Goal: Task Accomplishment & Management: Manage account settings

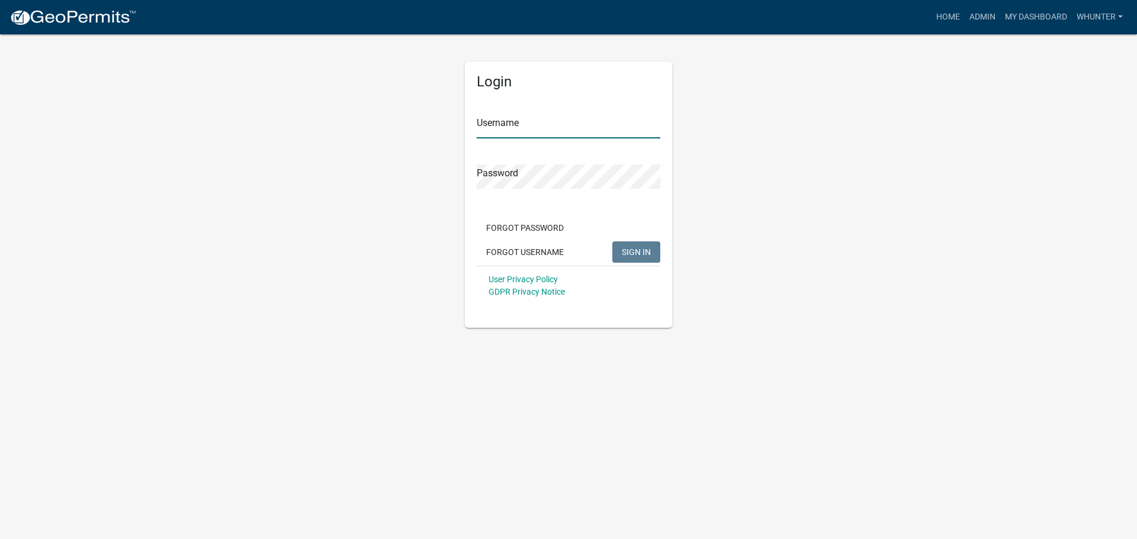
type input "whunter"
click at [635, 266] on div "User Privacy Policy GDPR Privacy Notice" at bounding box center [569, 286] width 184 height 40
click at [645, 250] on span "SIGN IN" at bounding box center [636, 251] width 29 height 9
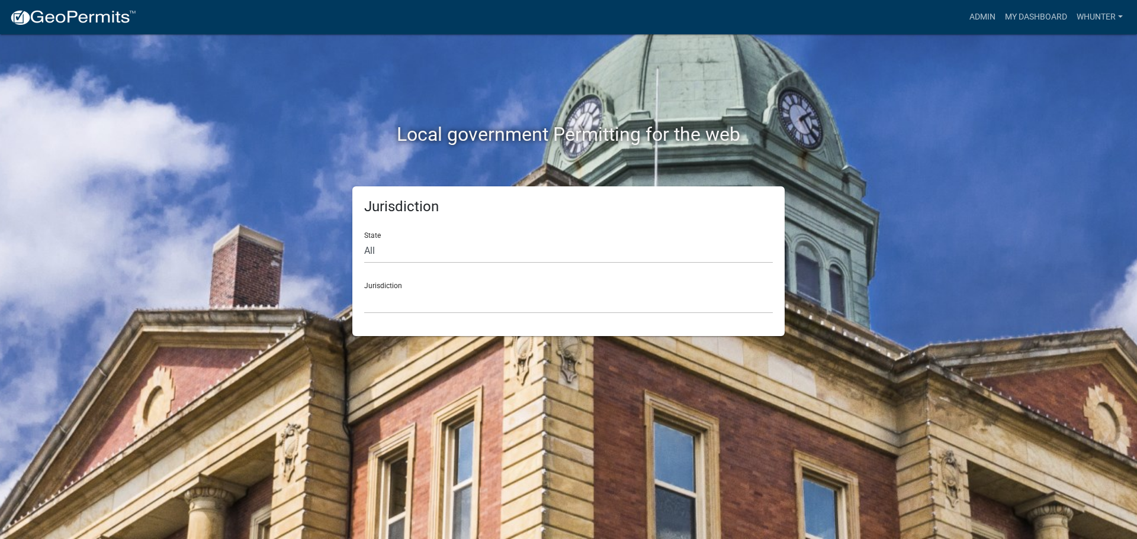
drag, startPoint x: 624, startPoint y: 278, endPoint x: 619, endPoint y: 265, distance: 14.1
click at [624, 276] on div "Jurisdiction Custer County, Colorado Cook County, Georgia Crawford County, Geor…" at bounding box center [568, 293] width 408 height 41
click at [617, 260] on select "All [US_STATE] [US_STATE] [US_STATE] [US_STATE] [US_STATE] [US_STATE] [US_STATE…" at bounding box center [568, 251] width 408 height 24
click at [364, 239] on select "All [US_STATE] [US_STATE] [US_STATE] [US_STATE] [US_STATE] [US_STATE] [US_STATE…" at bounding box center [568, 251] width 408 height 24
click at [583, 314] on div "Jurisdiction State All Colorado Georgia Indiana Iowa Kansas Minnesota Ohio Sout…" at bounding box center [568, 261] width 432 height 150
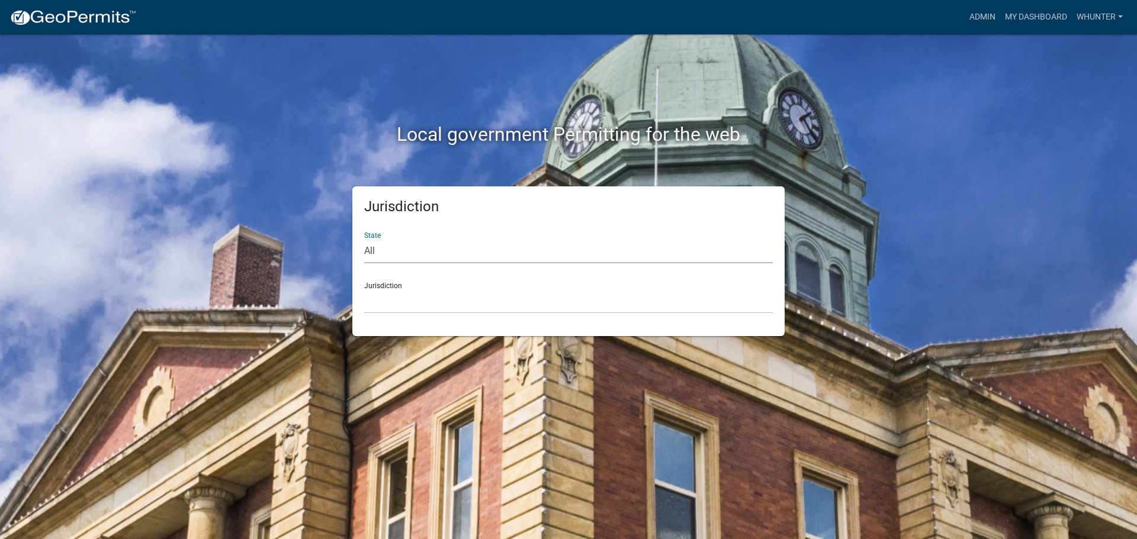
drag, startPoint x: 539, startPoint y: 243, endPoint x: 539, endPoint y: 255, distance: 11.2
click at [539, 246] on select "All [US_STATE] [US_STATE] [US_STATE] [US_STATE] [US_STATE] [US_STATE] [US_STATE…" at bounding box center [568, 251] width 408 height 24
select select "[US_STATE]"
click at [364, 239] on select "All [US_STATE] [US_STATE] [US_STATE] [US_STATE] [US_STATE] [US_STATE] [US_STATE…" at bounding box center [568, 251] width 408 height 24
drag, startPoint x: 528, startPoint y: 298, endPoint x: 529, endPoint y: 305, distance: 6.6
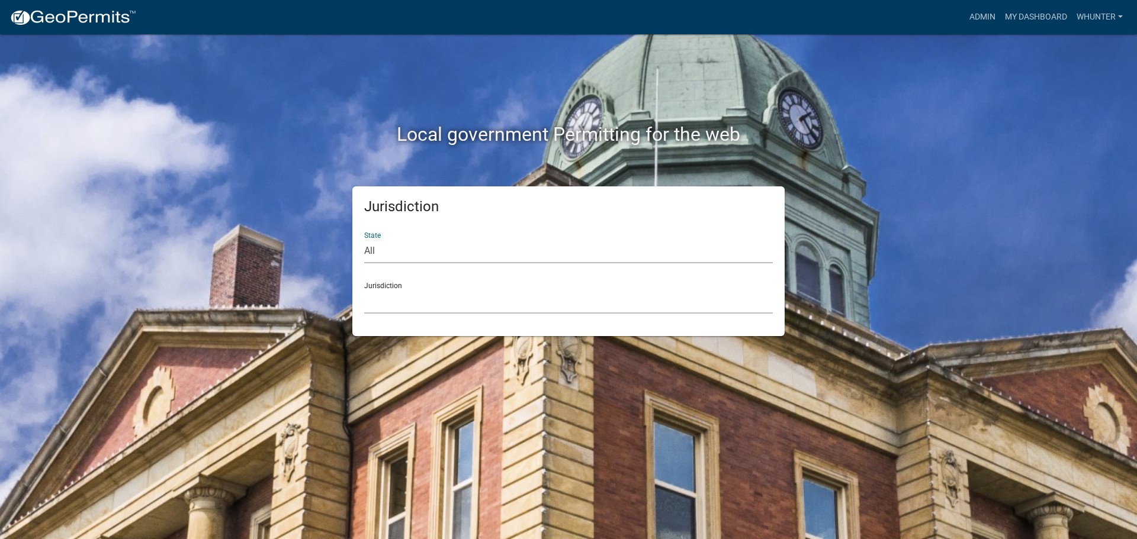
click at [528, 298] on select "[GEOGRAPHIC_DATA], [US_STATE][PERSON_NAME][GEOGRAPHIC_DATA], [US_STATE][PERSON_…" at bounding box center [568, 301] width 408 height 24
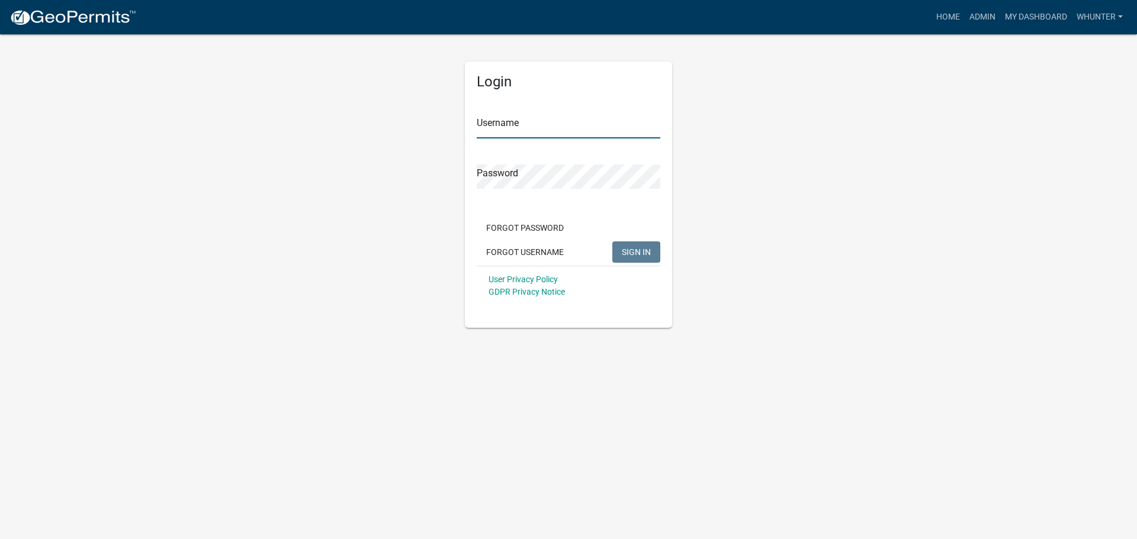
type input "whunter"
click at [618, 246] on button "SIGN IN" at bounding box center [636, 252] width 48 height 21
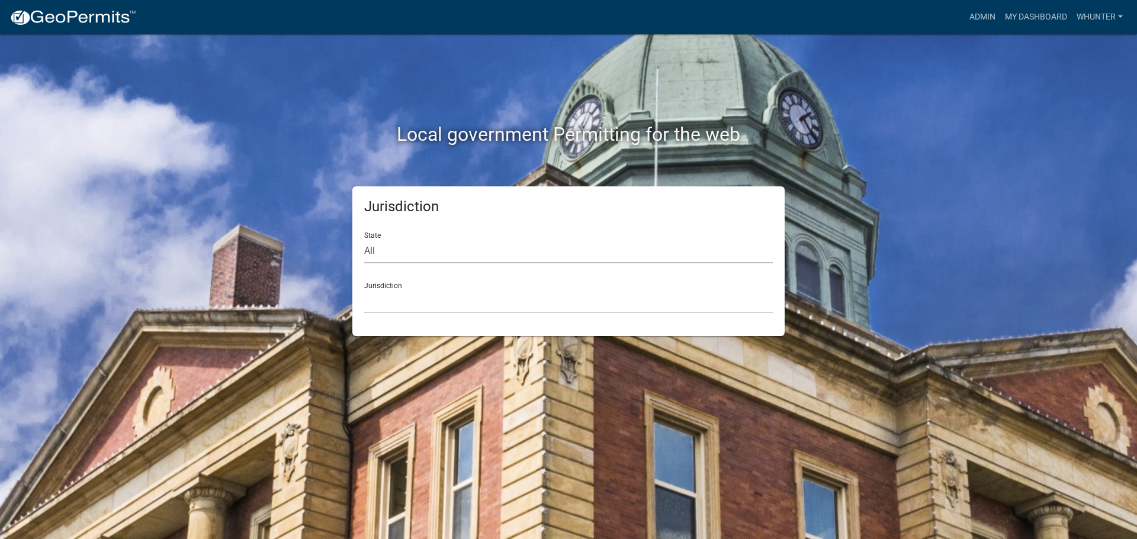
drag, startPoint x: 504, startPoint y: 253, endPoint x: 506, endPoint y: 263, distance: 10.1
click at [504, 253] on select "All [US_STATE] [US_STATE] [US_STATE] [US_STATE] [US_STATE] [US_STATE] [US_STATE…" at bounding box center [568, 251] width 408 height 24
select select "[US_STATE]"
click at [364, 239] on select "All [US_STATE] [US_STATE] [US_STATE] [US_STATE] [US_STATE] [US_STATE] [US_STATE…" at bounding box center [568, 251] width 408 height 24
click at [490, 316] on div "Jurisdiction State All [US_STATE] [US_STATE] [US_STATE] [US_STATE] [US_STATE] […" at bounding box center [568, 261] width 432 height 150
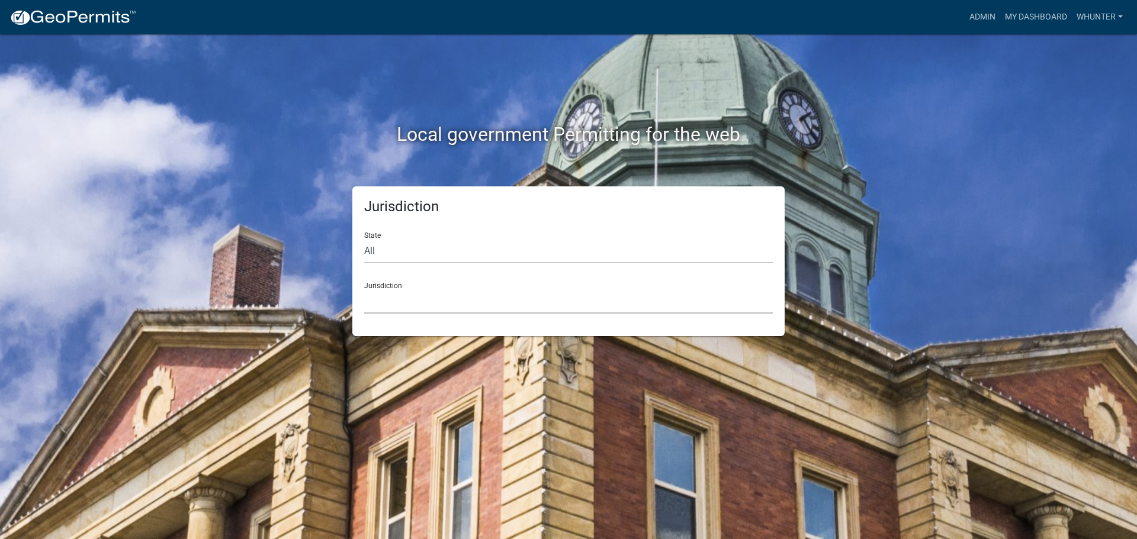
click at [474, 308] on select "[GEOGRAPHIC_DATA], [US_STATE][PERSON_NAME][GEOGRAPHIC_DATA], [US_STATE][PERSON_…" at bounding box center [568, 301] width 408 height 24
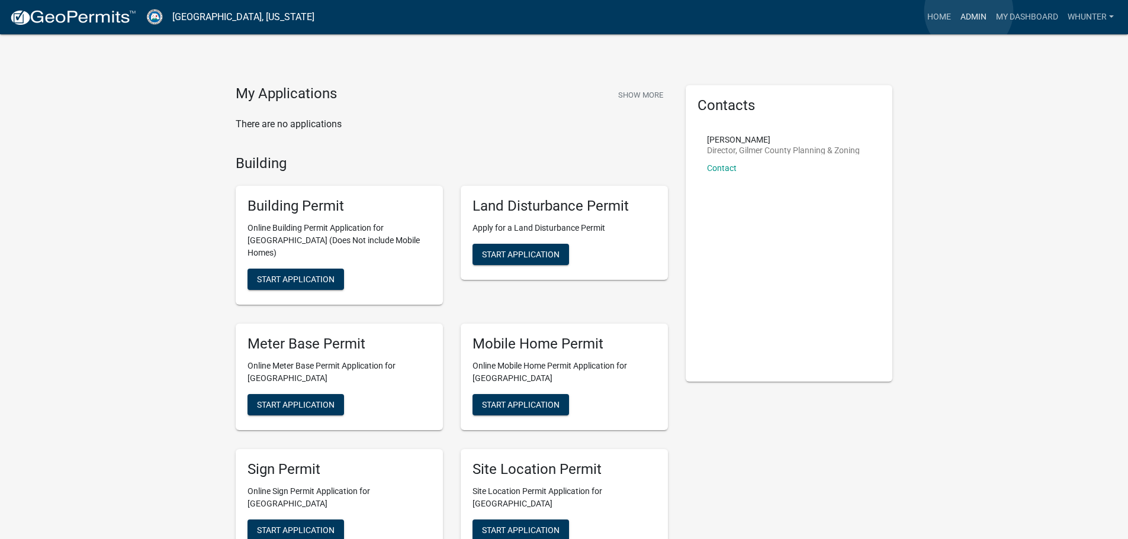
click at [968, 11] on link "Admin" at bounding box center [973, 17] width 36 height 22
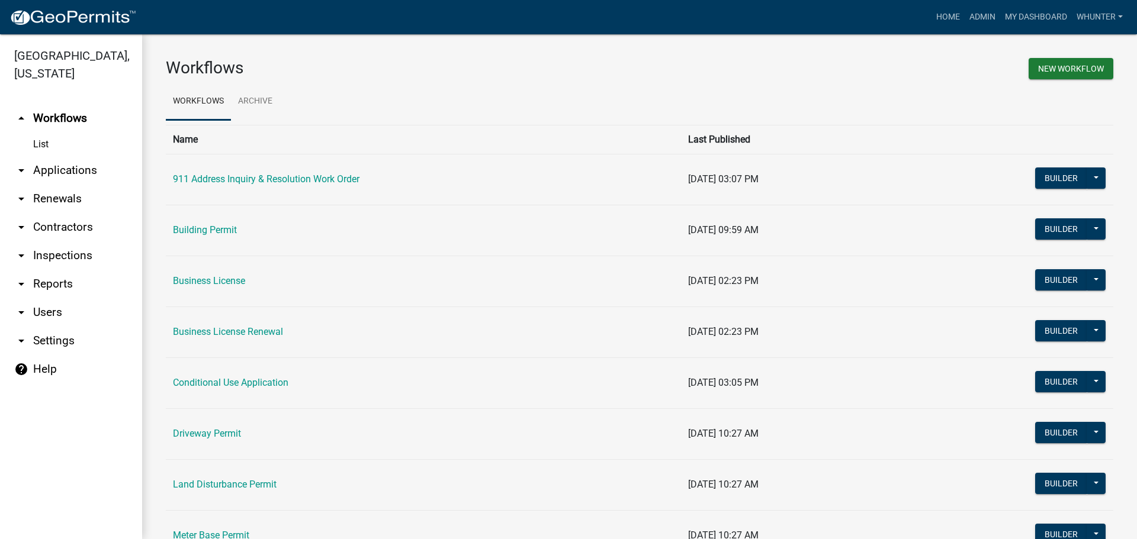
click at [100, 169] on link "arrow_drop_down Applications" at bounding box center [71, 170] width 142 height 28
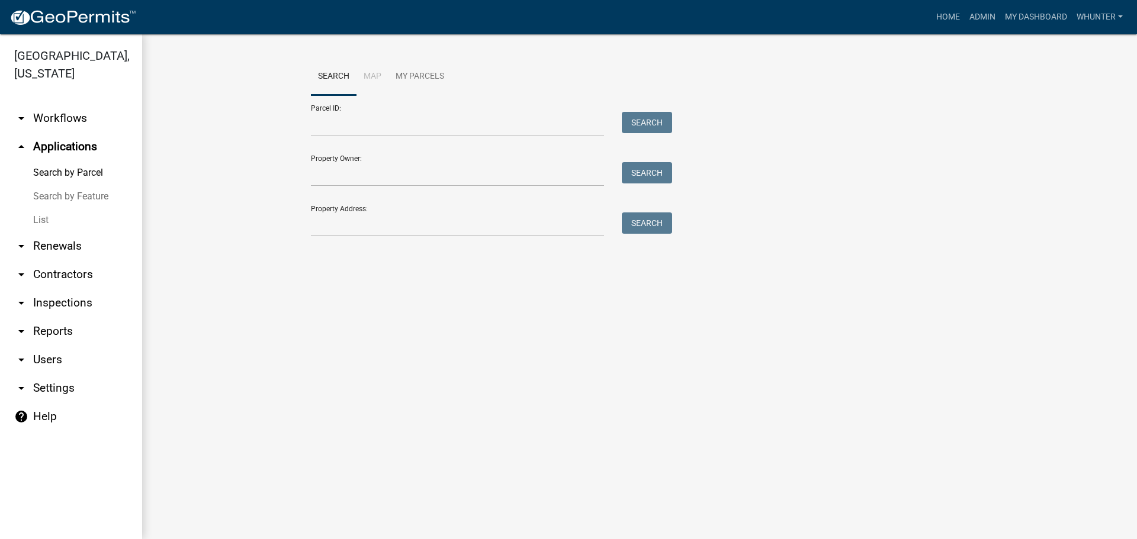
click at [57, 218] on link "List" at bounding box center [71, 220] width 142 height 24
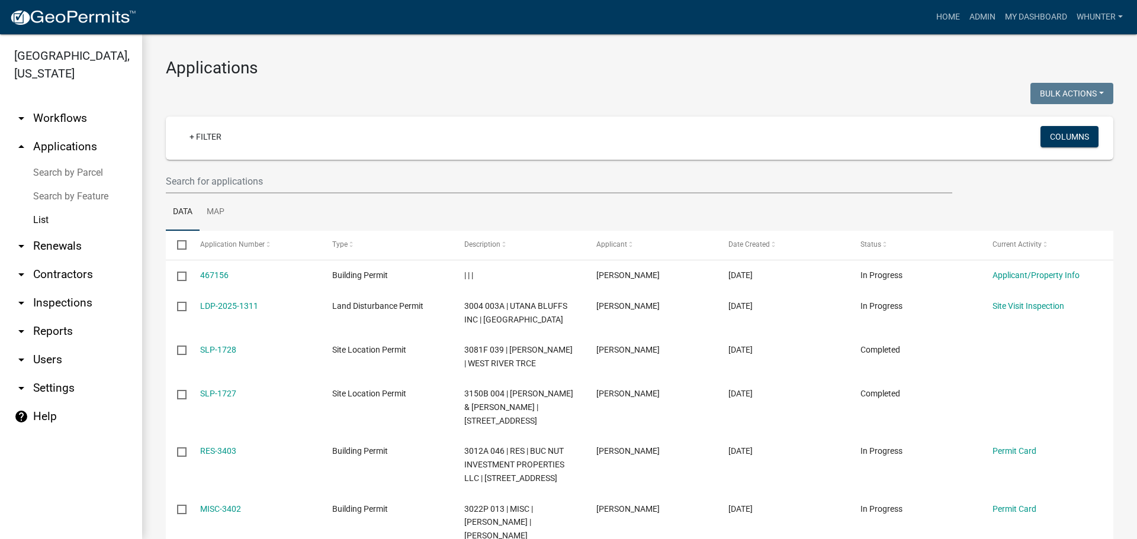
click at [269, 167] on wm-filter-builder "+ Filter Columns" at bounding box center [639, 155] width 947 height 77
click at [259, 172] on input "text" at bounding box center [559, 181] width 786 height 24
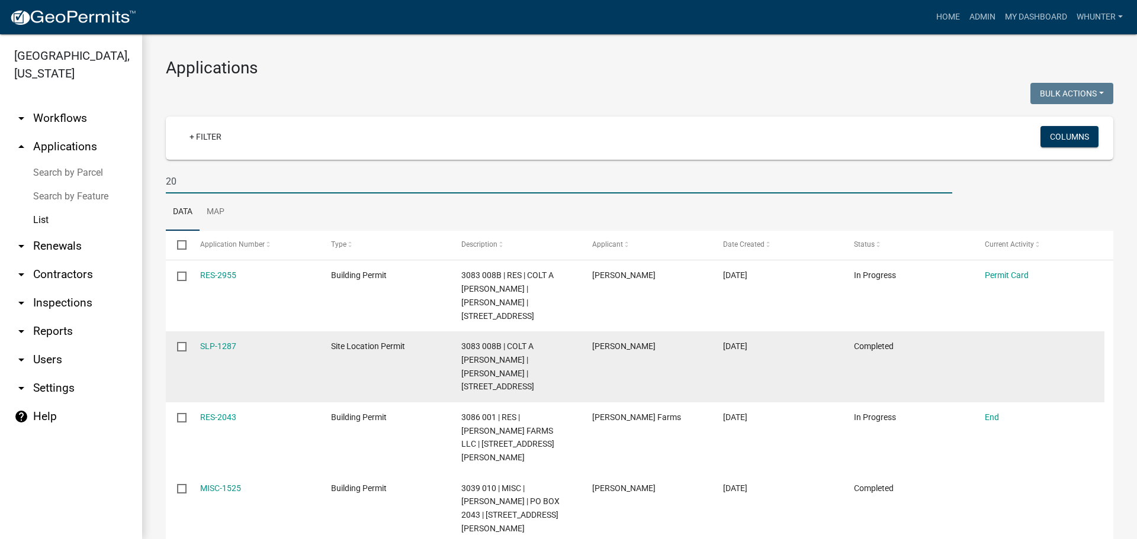
type input "2"
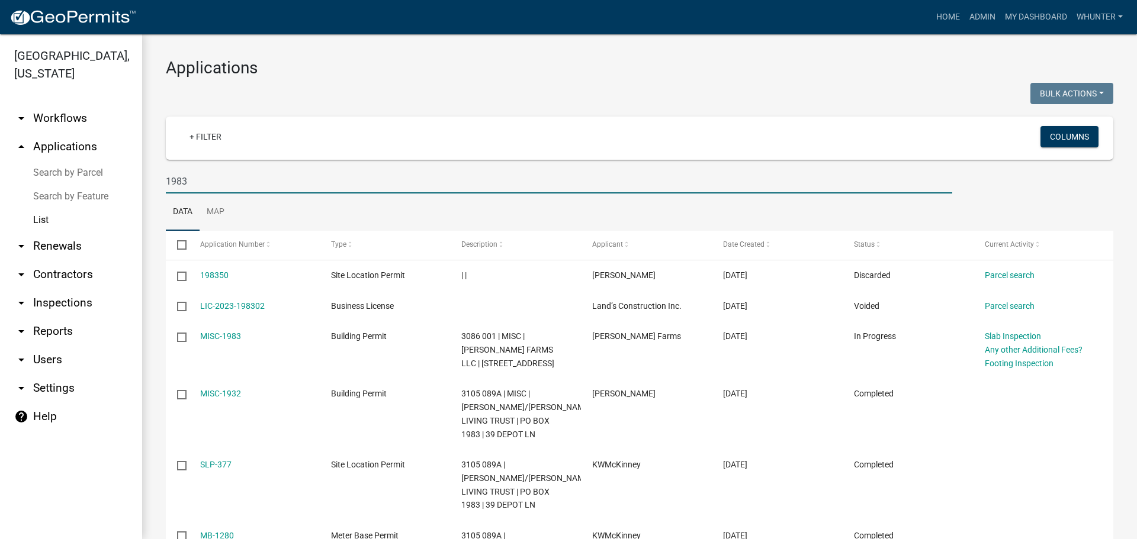
type input "1983"
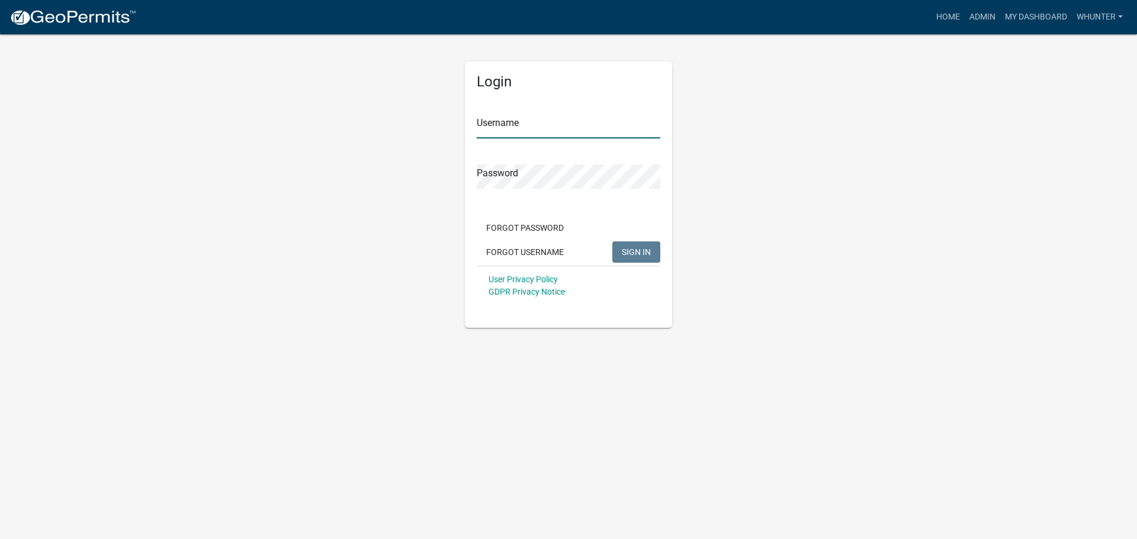
type input "whunter"
click at [630, 250] on span "SIGN IN" at bounding box center [636, 251] width 29 height 9
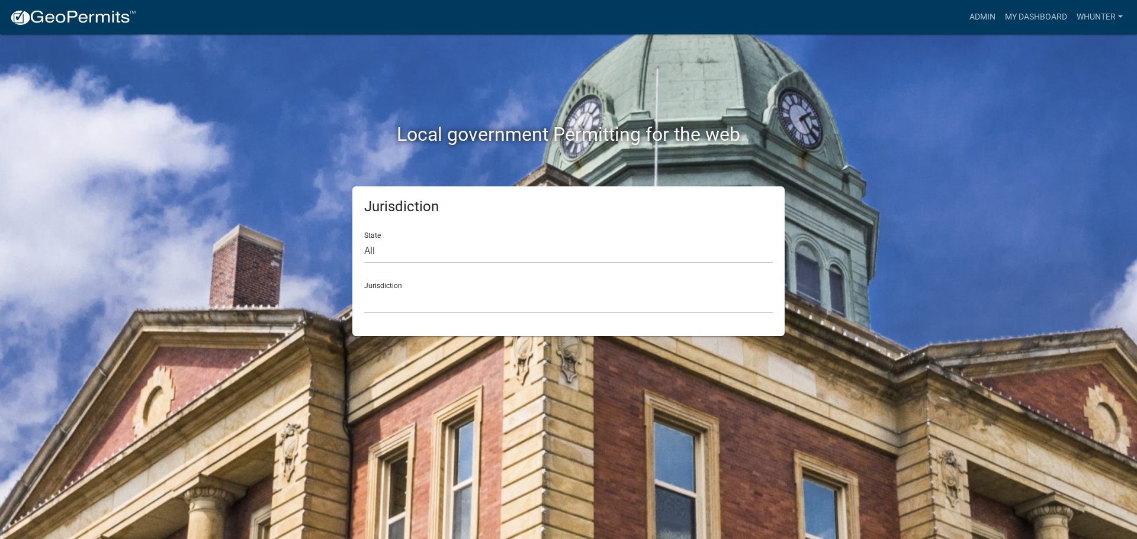
drag, startPoint x: 628, startPoint y: 219, endPoint x: 621, endPoint y: 240, distance: 21.9
click at [628, 220] on div "Jurisdiction State All [US_STATE] [US_STATE] [US_STATE] [US_STATE] [US_STATE] […" at bounding box center [568, 261] width 432 height 150
click at [621, 249] on select "All [US_STATE] [US_STATE] [US_STATE] [US_STATE] [US_STATE] [US_STATE] [US_STATE…" at bounding box center [568, 251] width 408 height 24
select select "[US_STATE]"
click at [364, 239] on select "All [US_STATE] [US_STATE] [US_STATE] [US_STATE] [US_STATE] [US_STATE] [US_STATE…" at bounding box center [568, 251] width 408 height 24
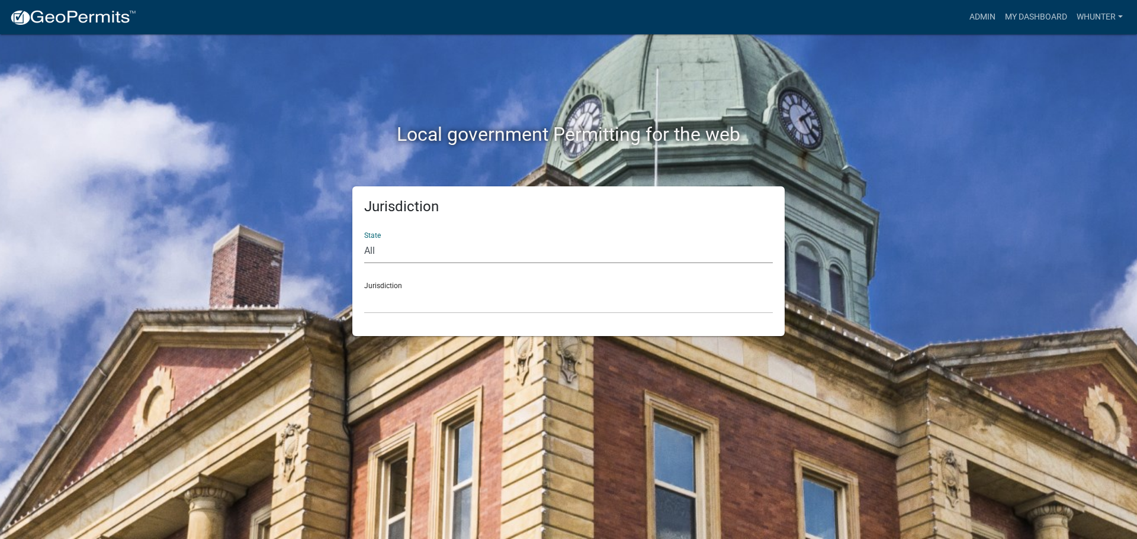
click at [602, 323] on div "Jurisdiction State All [US_STATE] [US_STATE] [US_STATE] [US_STATE] [US_STATE] […" at bounding box center [568, 261] width 432 height 150
click at [598, 312] on select "[GEOGRAPHIC_DATA], [US_STATE][PERSON_NAME][GEOGRAPHIC_DATA], [US_STATE][PERSON_…" at bounding box center [568, 301] width 408 height 24
